Goal: Information Seeking & Learning: Learn about a topic

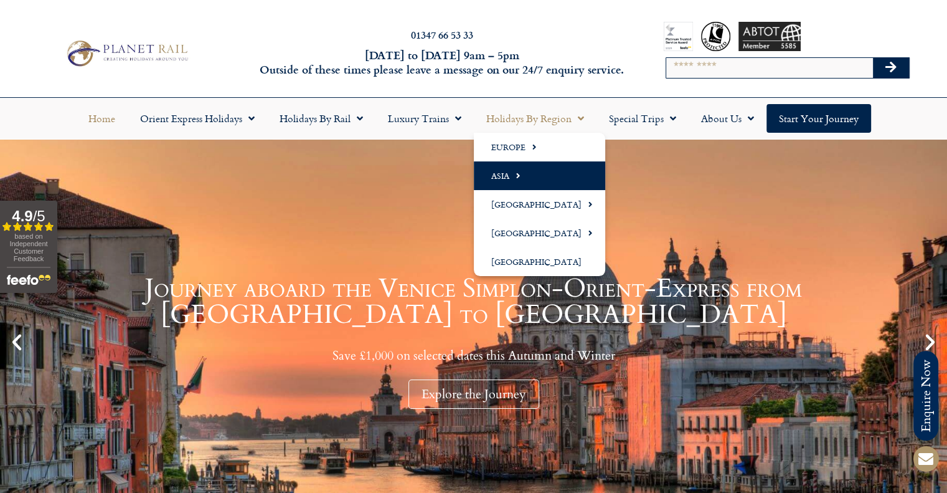
click at [525, 179] on link "Asia" at bounding box center [539, 175] width 131 height 29
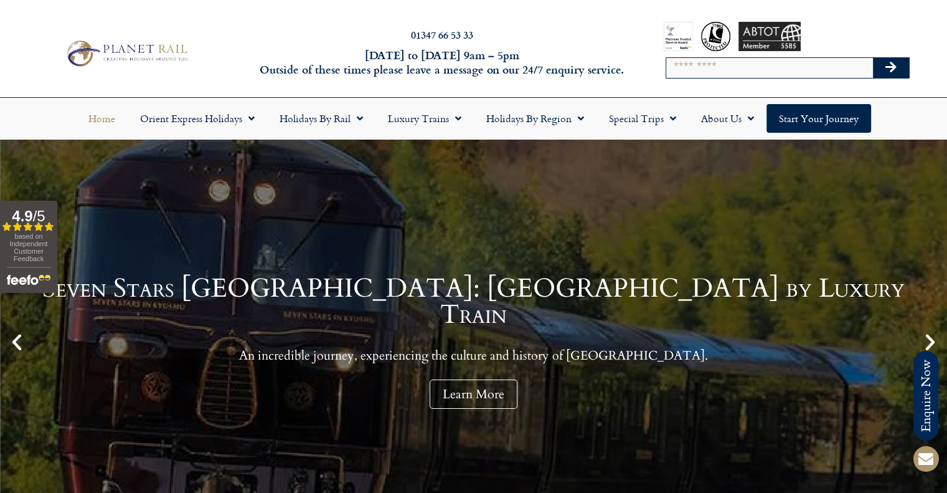
click at [565, 89] on div "01347 66 53 33 Monday to Friday 9am – 5pm Outside of these times please leave a…" at bounding box center [473, 53] width 947 height 88
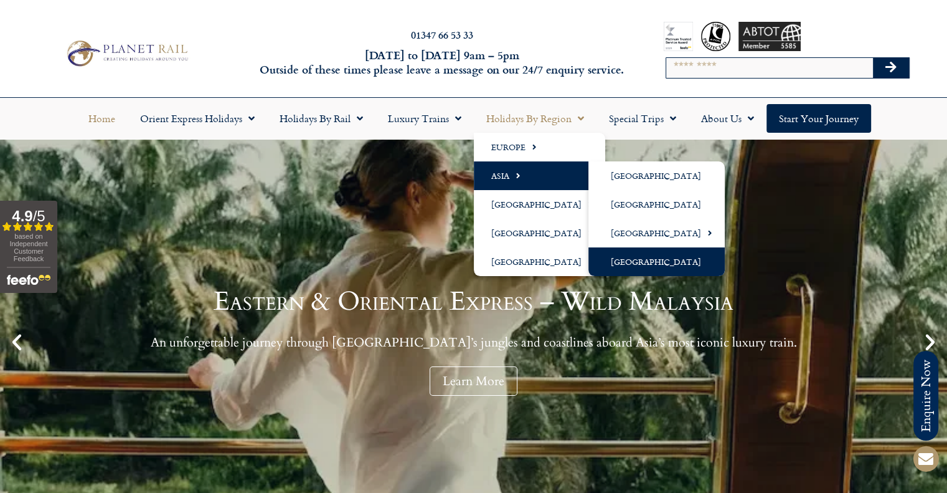
click at [610, 258] on link "[GEOGRAPHIC_DATA]" at bounding box center [656, 261] width 136 height 29
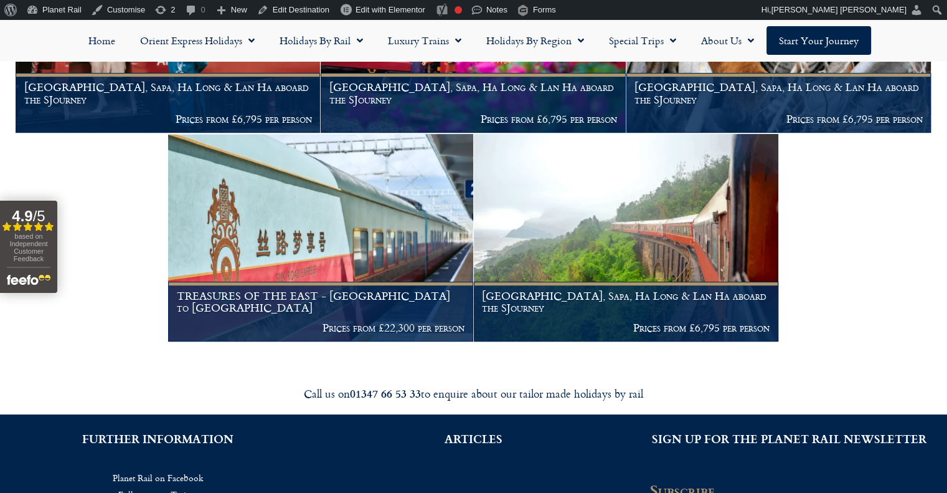
scroll to position [187, 0]
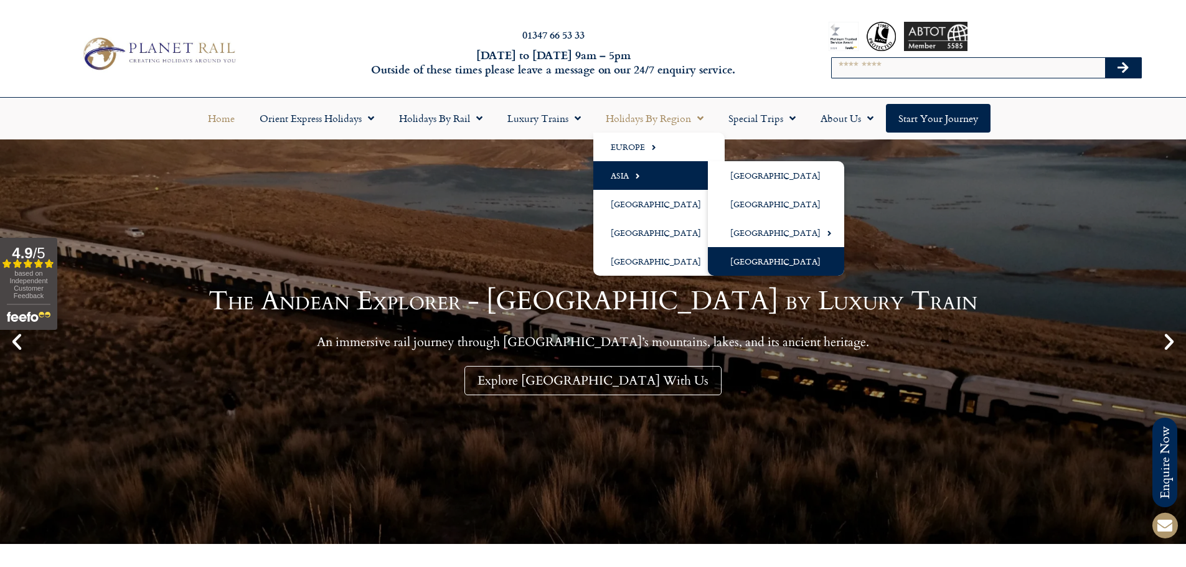
click at [738, 257] on link "[GEOGRAPHIC_DATA]" at bounding box center [776, 261] width 136 height 29
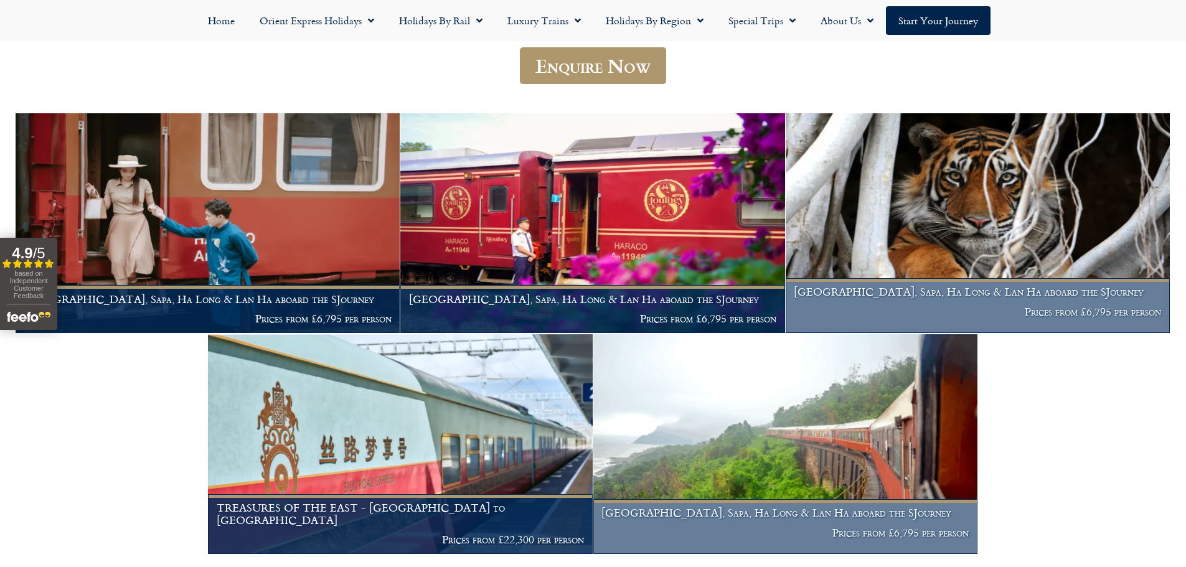
scroll to position [187, 0]
